Goal: Find specific page/section: Find specific page/section

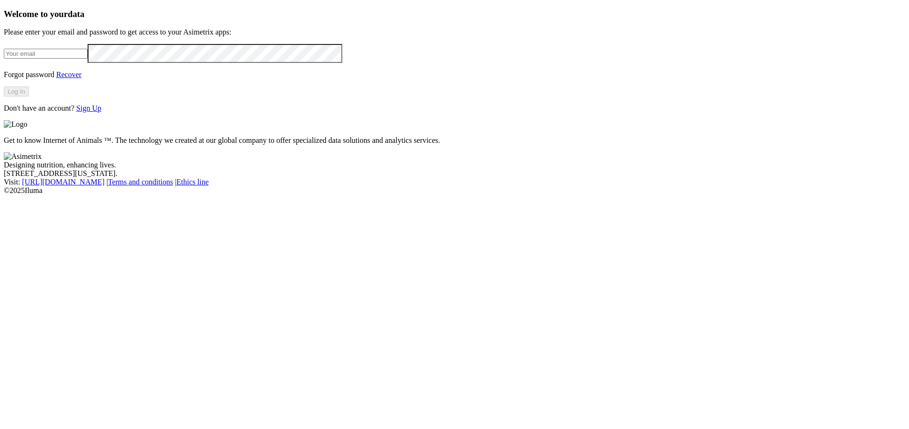
type input "[PERSON_NAME][EMAIL_ADDRESS][DOMAIN_NAME]"
click at [29, 97] on button "Log In" at bounding box center [16, 92] width 25 height 10
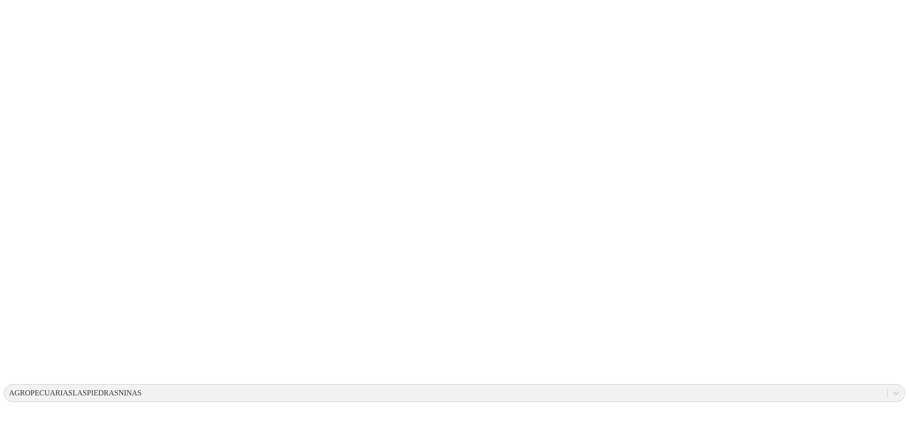
drag, startPoint x: 407, startPoint y: 141, endPoint x: 505, endPoint y: 195, distance: 111.6
drag, startPoint x: 396, startPoint y: 157, endPoint x: 413, endPoint y: 191, distance: 37.9
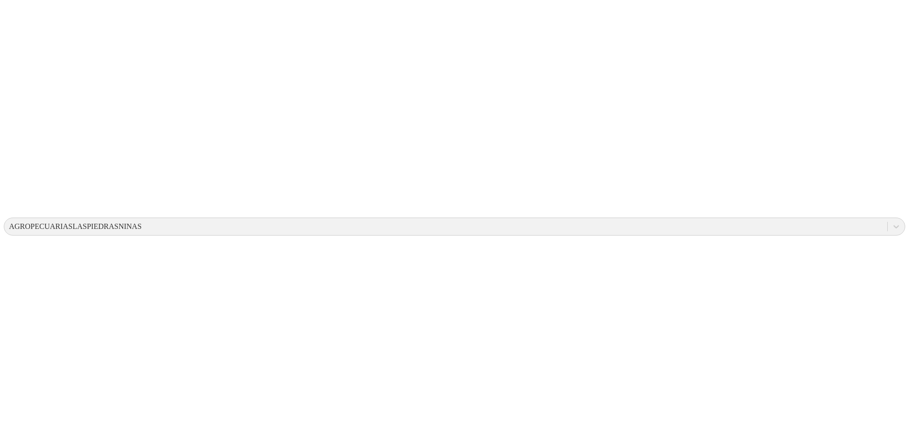
scroll to position [91, 0]
